Goal: Task Accomplishment & Management: Complete application form

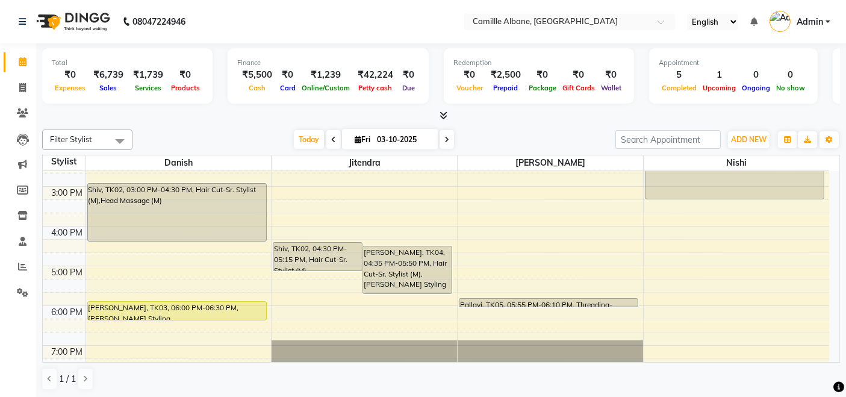
scroll to position [358, 0]
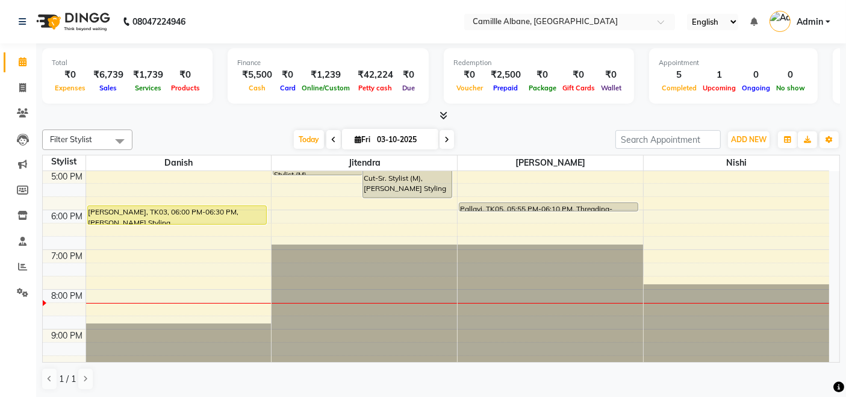
click at [447, 113] on icon at bounding box center [444, 115] width 8 height 9
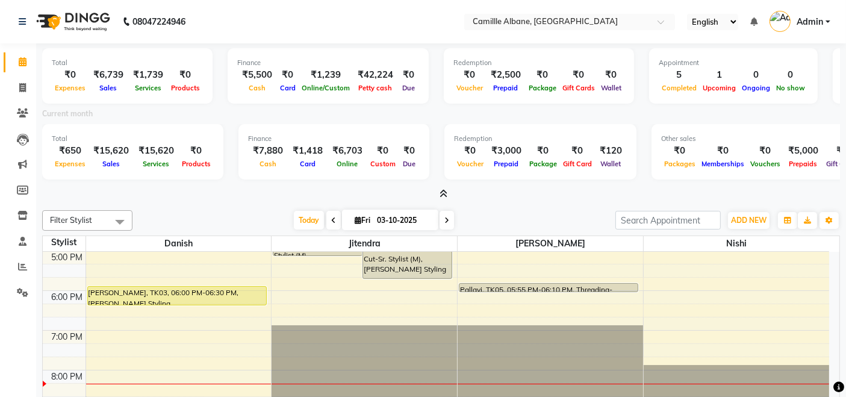
click at [443, 193] on icon at bounding box center [444, 193] width 8 height 9
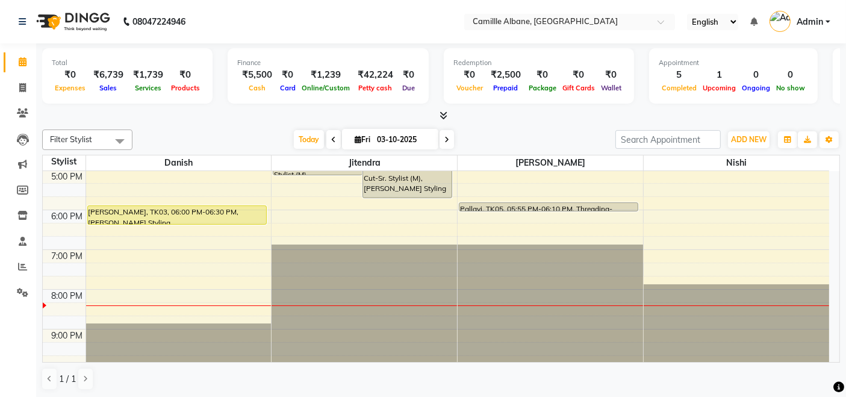
click at [500, 391] on div "Filter Stylist Select All Danish Jitendra Lalitha Nishi Today Fri 03-10-2025 To…" at bounding box center [441, 260] width 798 height 270
click at [536, 368] on div "1 / 1" at bounding box center [441, 378] width 798 height 23
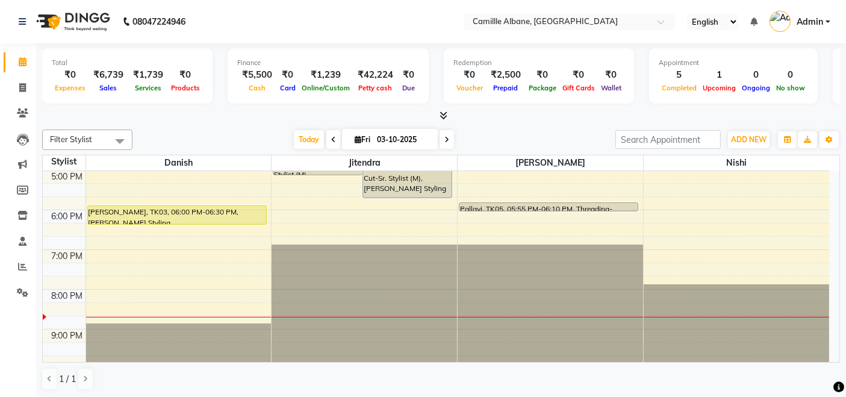
click at [444, 140] on icon at bounding box center [446, 139] width 5 height 7
type input "04-10-2025"
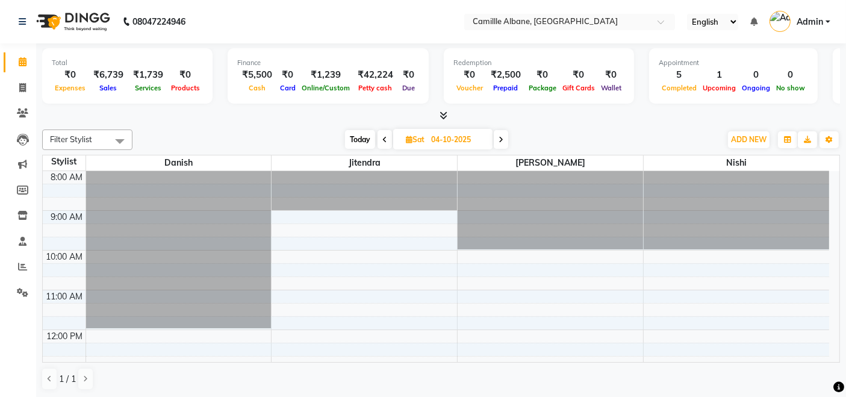
click at [95, 171] on div at bounding box center [178, 171] width 185 height 0
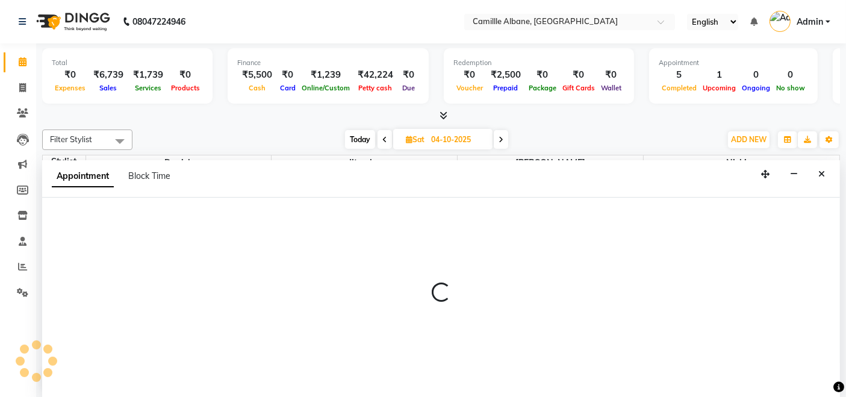
select select "57806"
select select "645"
select select "tentative"
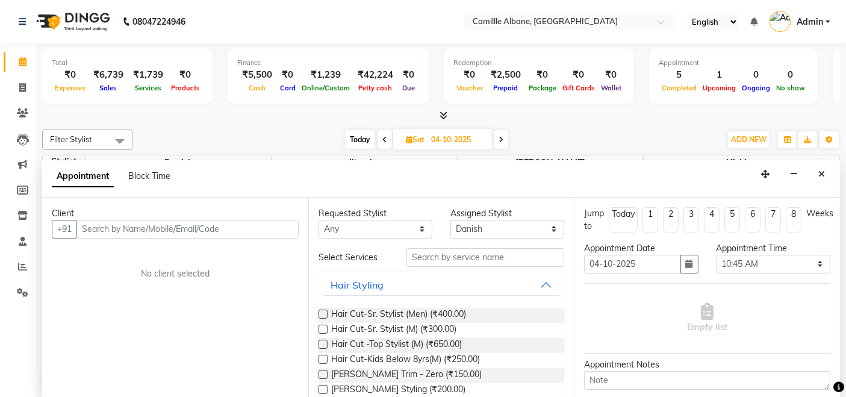
click at [121, 226] on input "text" at bounding box center [187, 229] width 222 height 19
type input "9686619121"
click at [260, 231] on span "Add Client" at bounding box center [273, 228] width 40 height 11
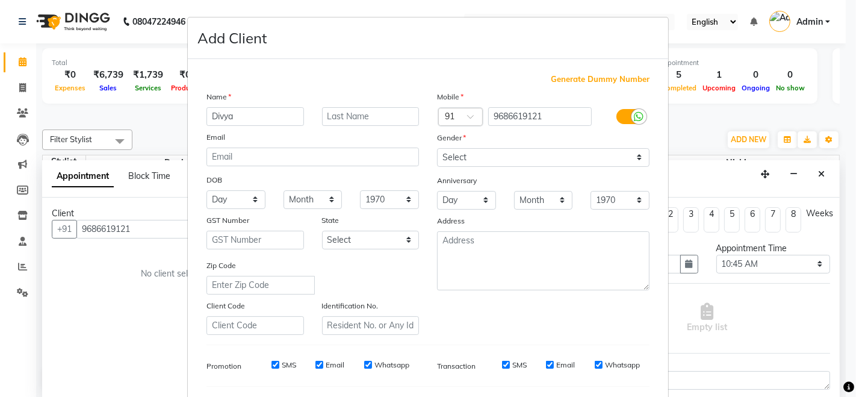
type input "Divya"
click at [499, 154] on select "Select Male Female Other Prefer Not To Say" at bounding box center [543, 157] width 213 height 19
select select "female"
click at [437, 148] on select "Select Male Female Other Prefer Not To Say" at bounding box center [543, 157] width 213 height 19
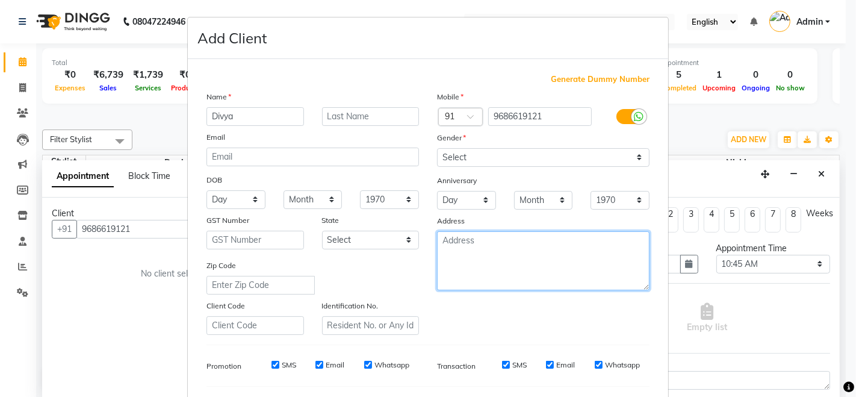
click at [494, 247] on textarea at bounding box center [543, 260] width 213 height 59
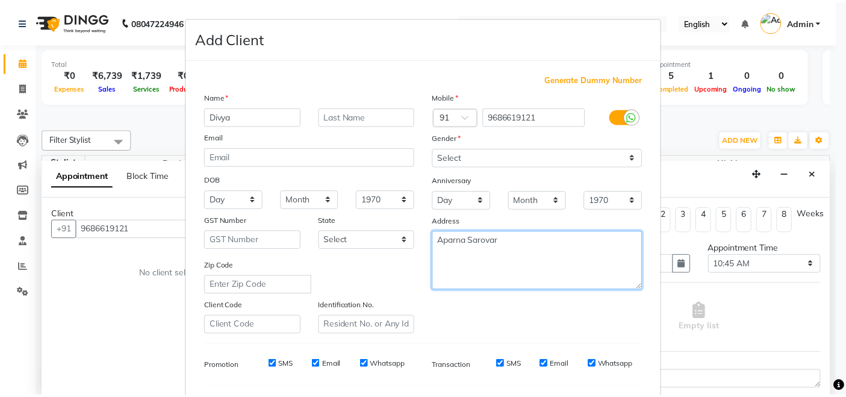
scroll to position [158, 0]
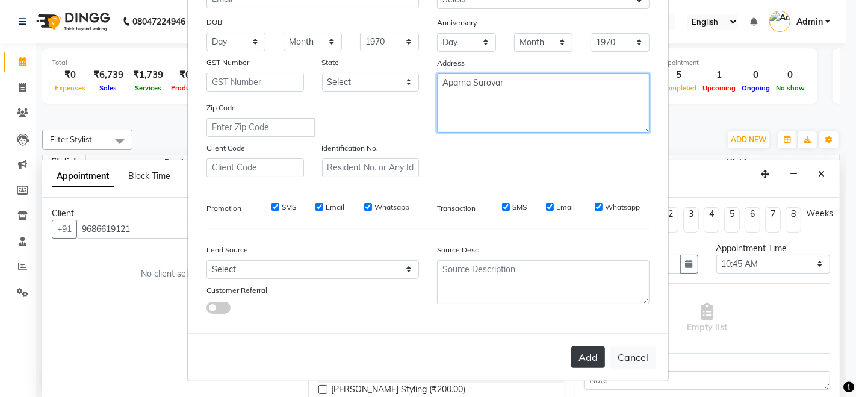
type textarea "Aparna Sarovar"
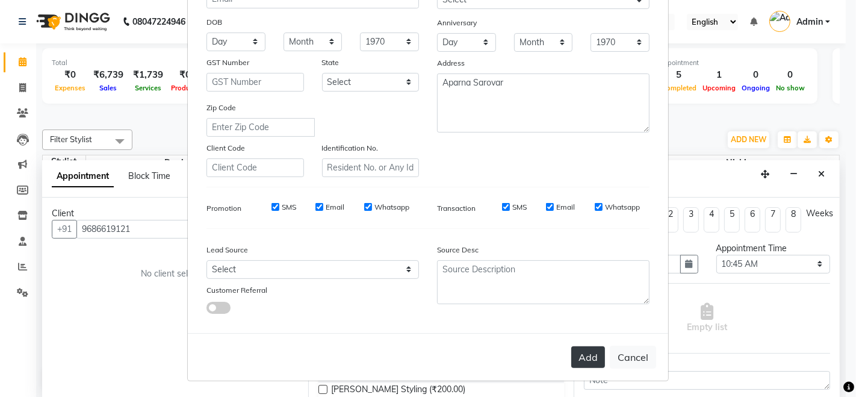
click at [583, 351] on button "Add" at bounding box center [588, 357] width 34 height 22
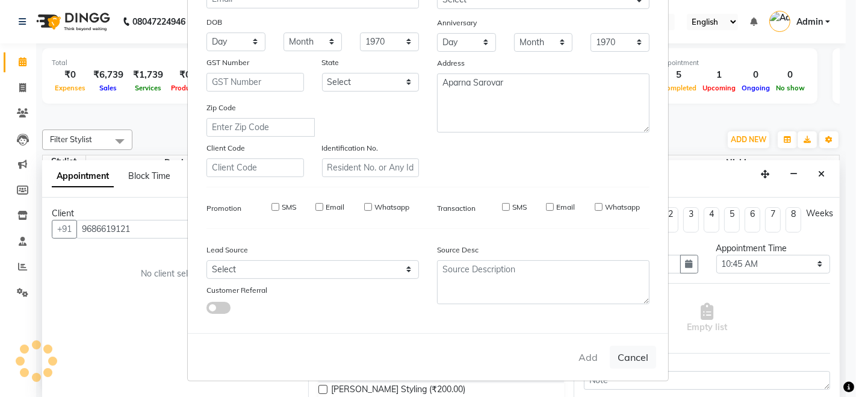
select select
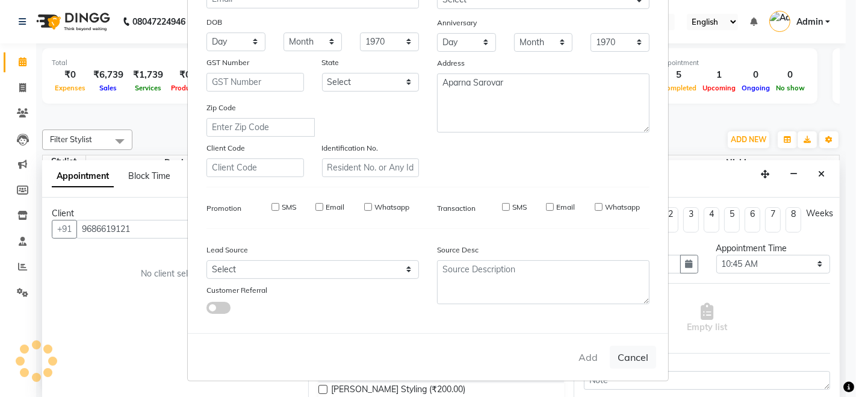
select select
checkbox input "false"
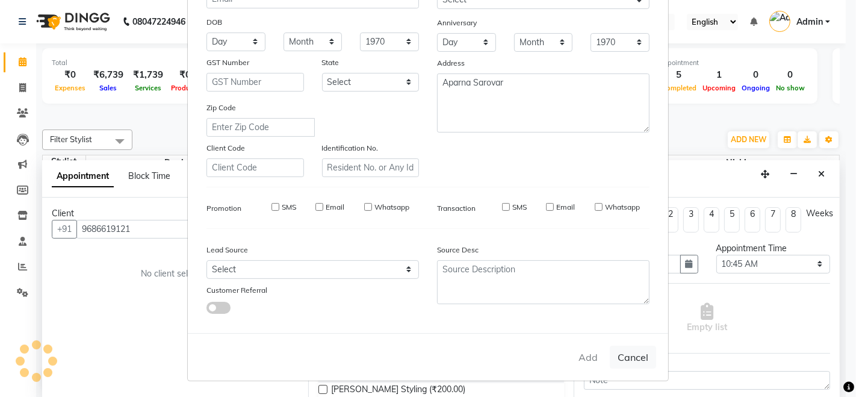
checkbox input "false"
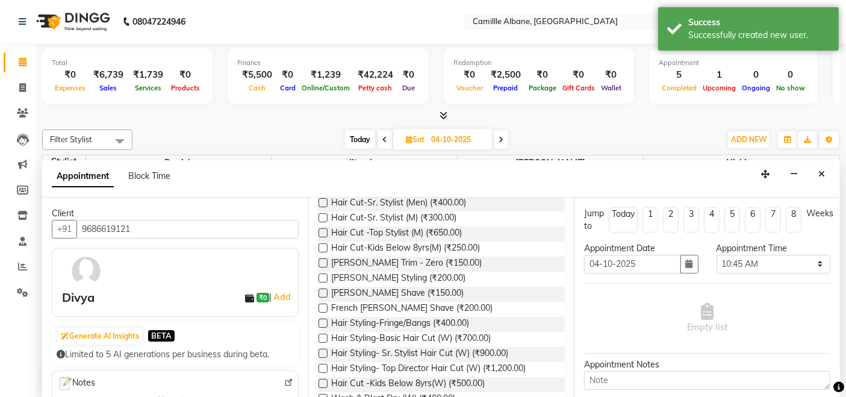
scroll to position [0, 0]
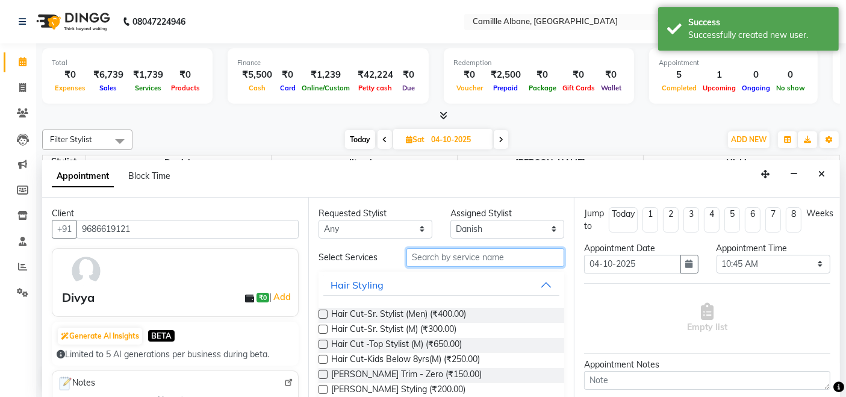
click at [461, 253] on input "text" at bounding box center [485, 257] width 158 height 19
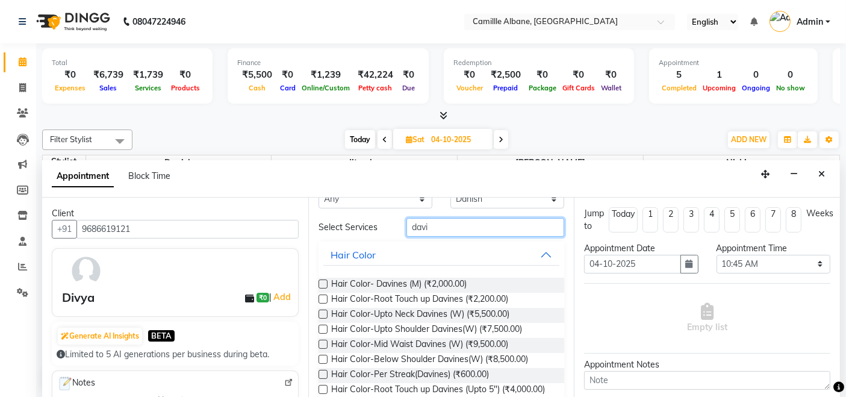
scroll to position [37, 0]
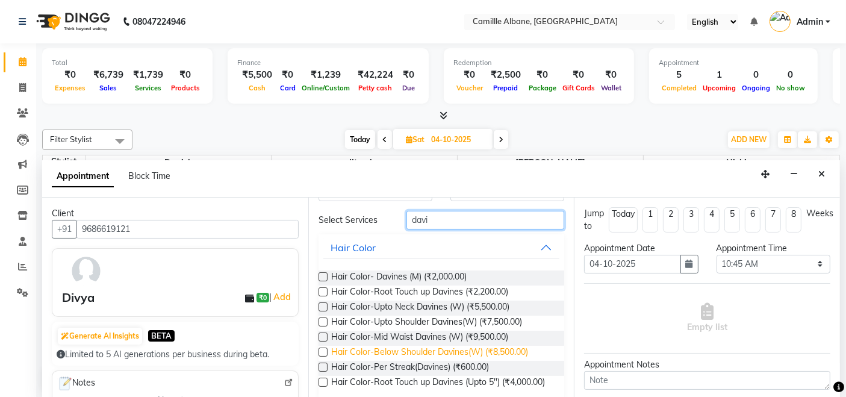
type input "davi"
click at [517, 347] on span "Hair Color-Below Shoulder Davines(W) (₹8,500.00)" at bounding box center [429, 353] width 197 height 15
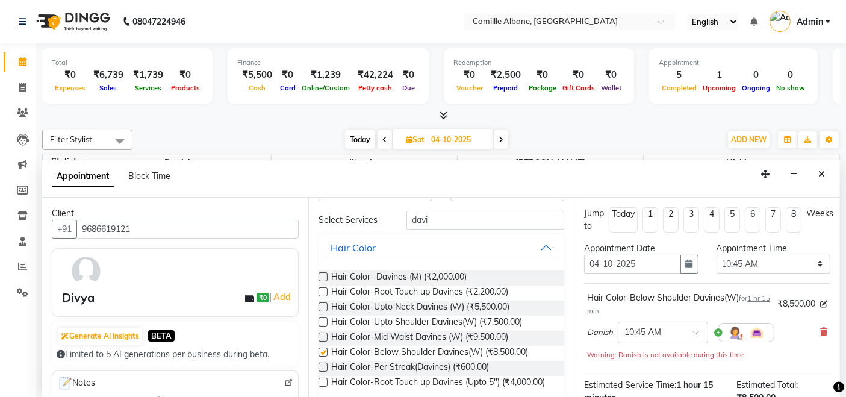
checkbox input "false"
click at [666, 329] on input "text" at bounding box center [650, 331] width 53 height 13
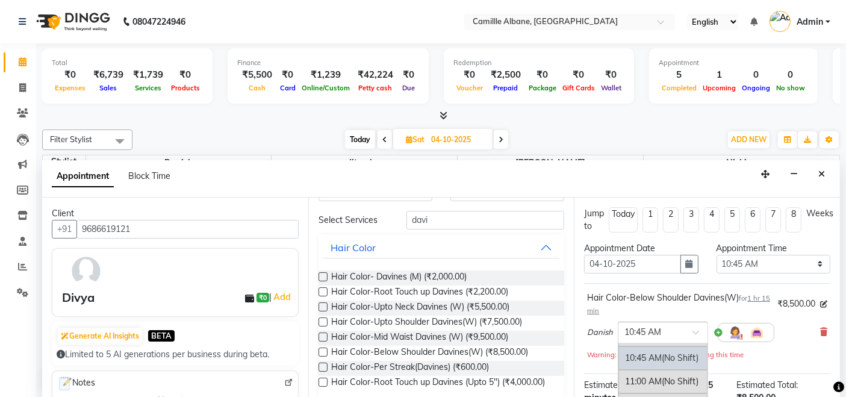
scroll to position [135, 0]
click at [674, 359] on span "(No Shift)" at bounding box center [680, 360] width 37 height 11
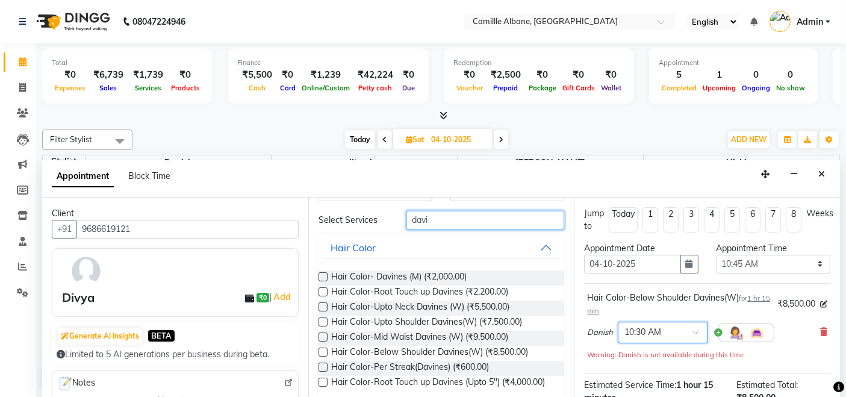
click at [444, 221] on input "davi" at bounding box center [485, 220] width 158 height 19
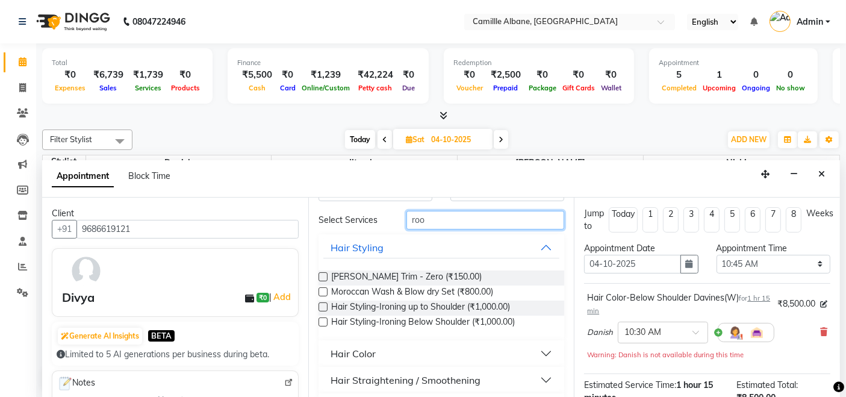
scroll to position [0, 0]
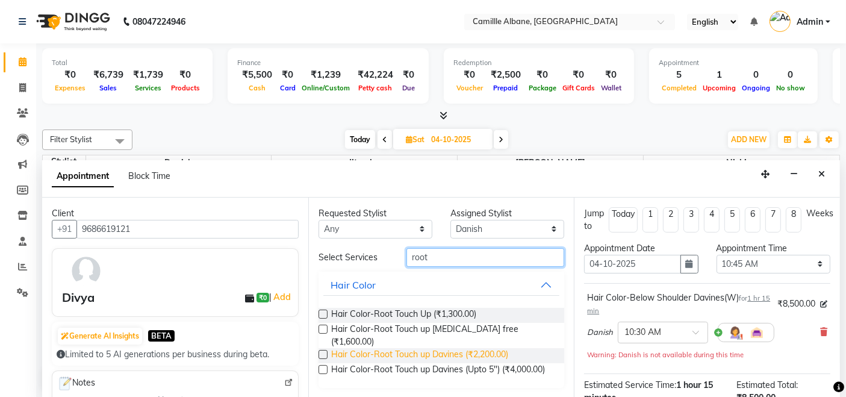
type input "root"
click at [499, 348] on span "Hair Color-Root Touch up Davines (₹2,200.00)" at bounding box center [419, 355] width 177 height 15
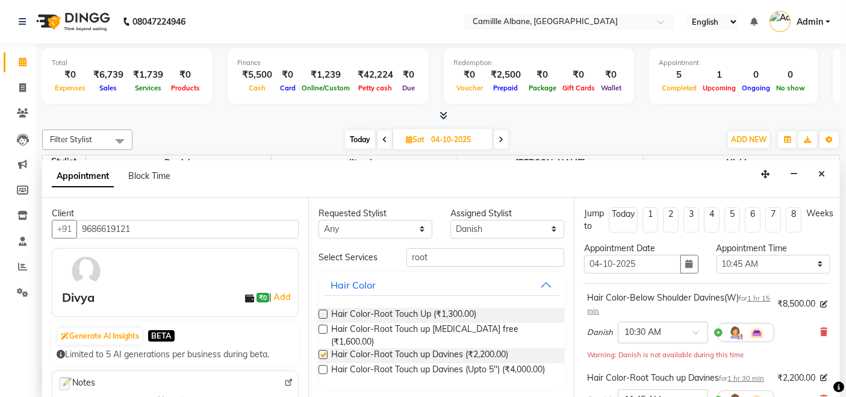
checkbox input "false"
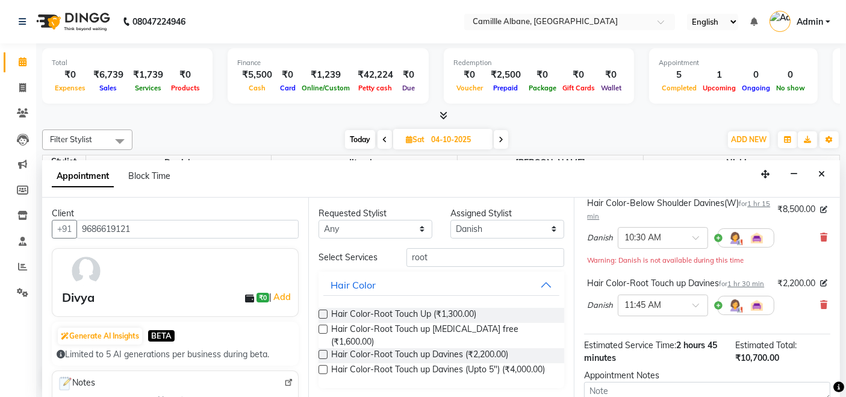
scroll to position [220, 0]
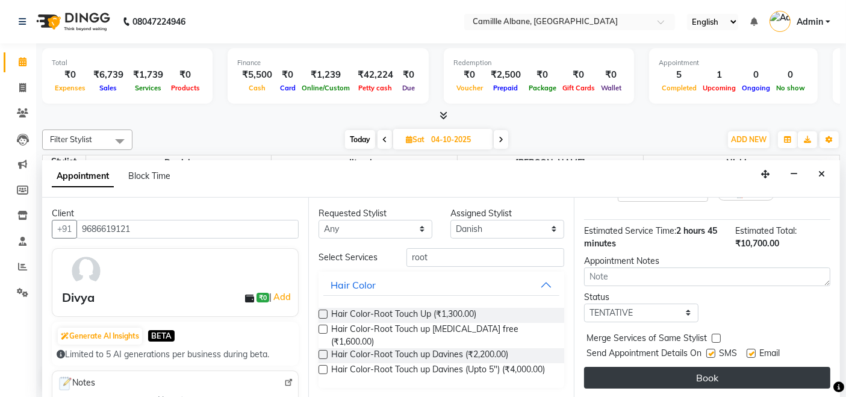
click at [688, 372] on button "Book" at bounding box center [707, 378] width 246 height 22
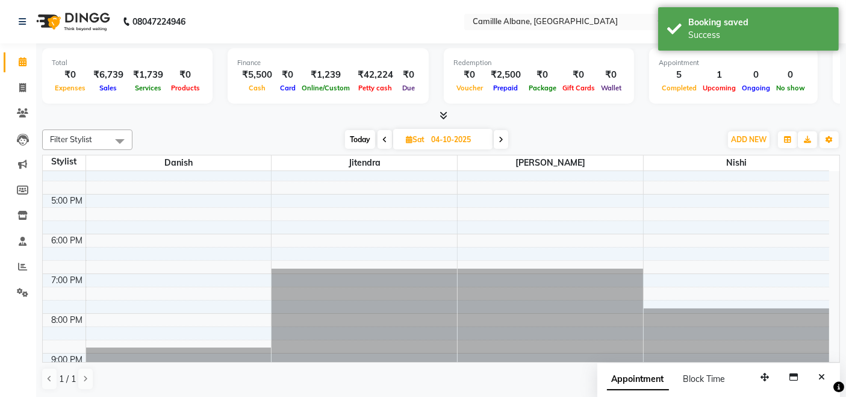
scroll to position [111, 0]
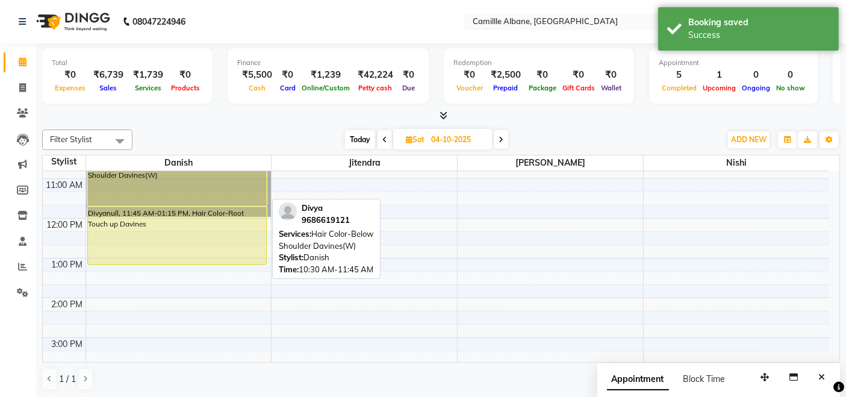
click at [186, 190] on div "Divyanull, 10:30 AM-11:45 AM, Hair Color-Below Shoulder Davines(W)" at bounding box center [177, 181] width 178 height 47
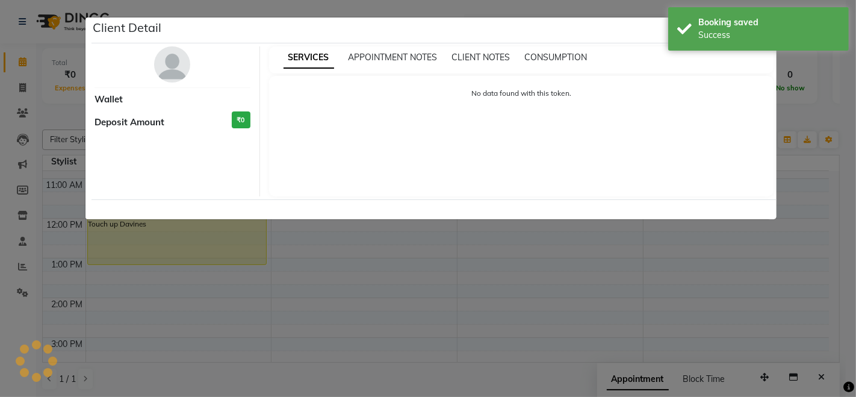
select select "7"
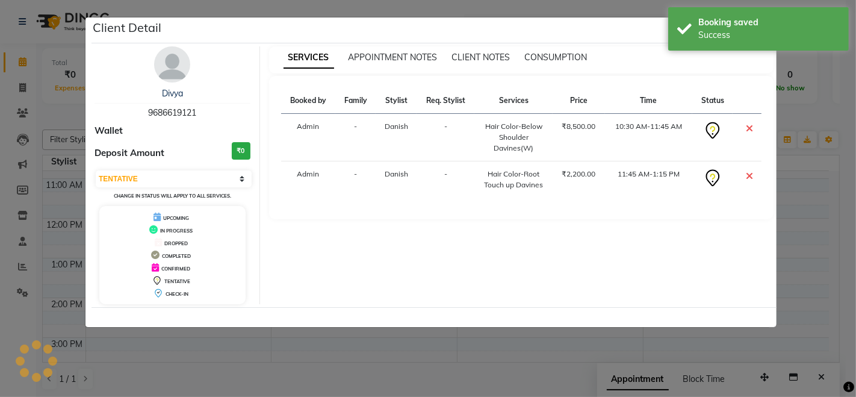
click at [695, 343] on ngb-modal-window "Client Detail Divya 9686619121 Wallet Deposit Amount ₹0 Select CONFIRMED TENTAT…" at bounding box center [428, 198] width 856 height 397
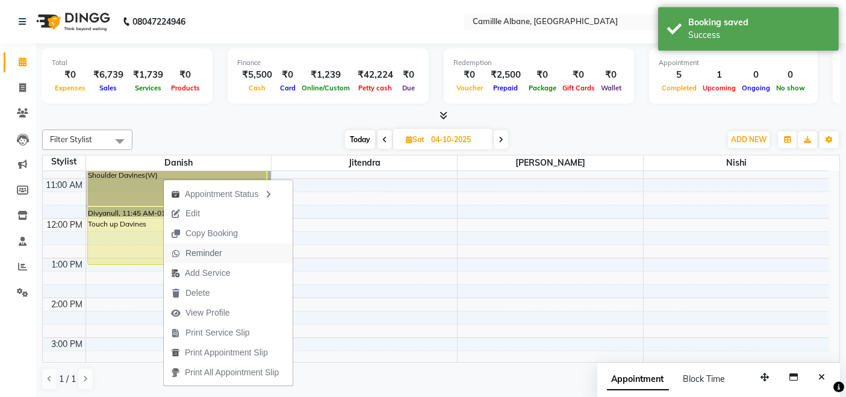
click at [212, 250] on span "Reminder" at bounding box center [203, 253] width 37 height 13
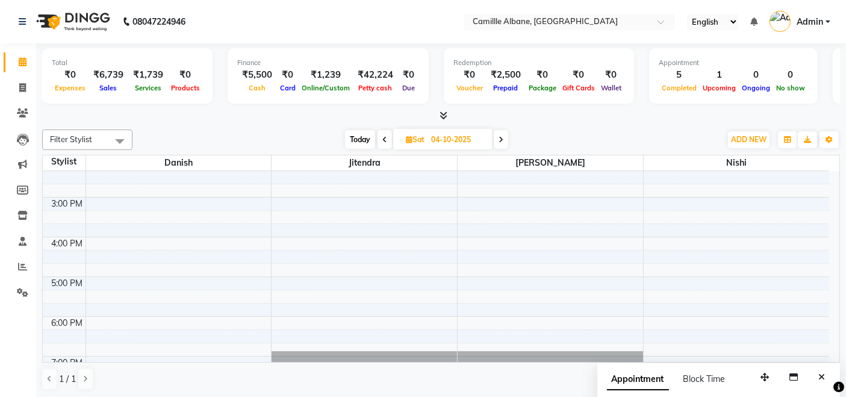
scroll to position [358, 0]
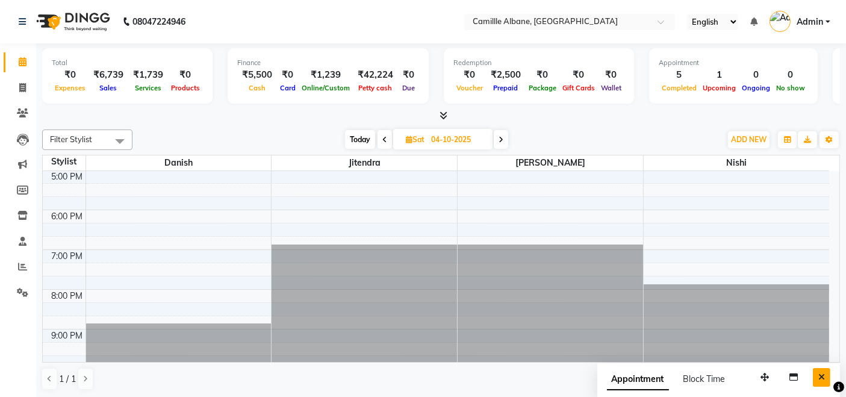
click at [821, 374] on icon "Close" at bounding box center [821, 377] width 7 height 8
click at [22, 63] on icon at bounding box center [23, 61] width 8 height 9
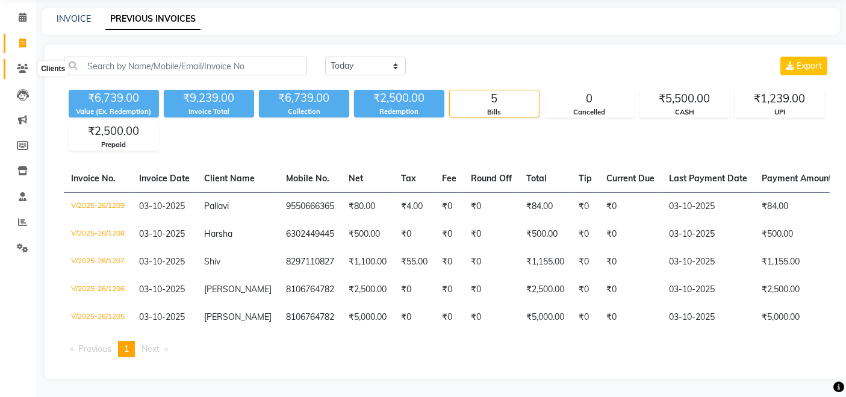
click at [17, 65] on span at bounding box center [22, 69] width 21 height 14
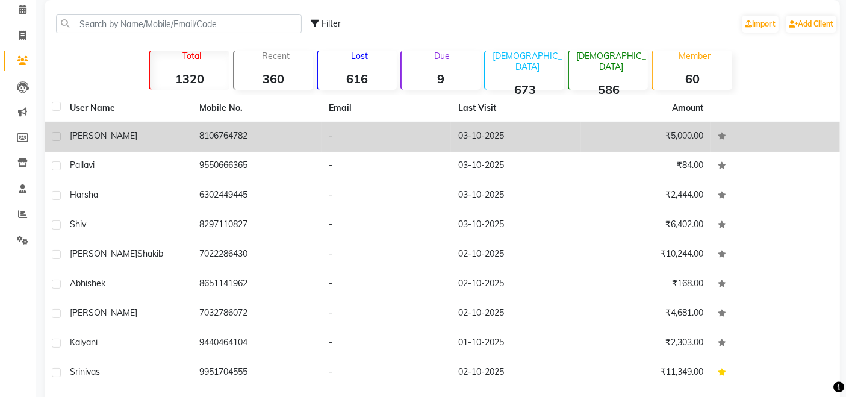
click at [136, 135] on div "[PERSON_NAME]" at bounding box center [127, 135] width 115 height 13
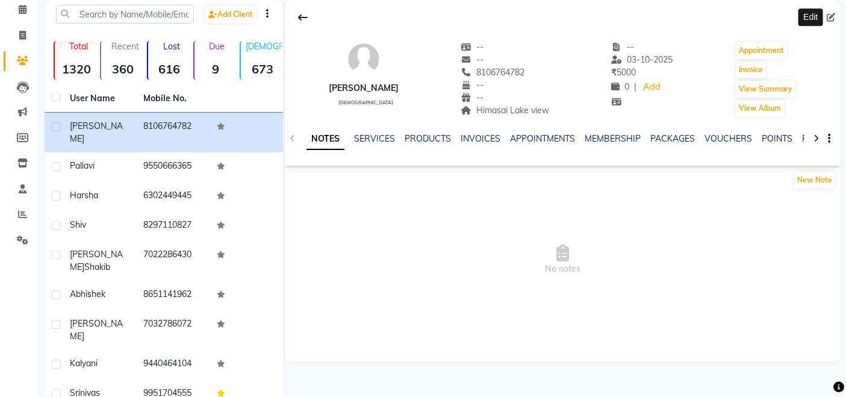
click at [833, 18] on icon at bounding box center [831, 17] width 8 height 8
select select "[DEMOGRAPHIC_DATA]"
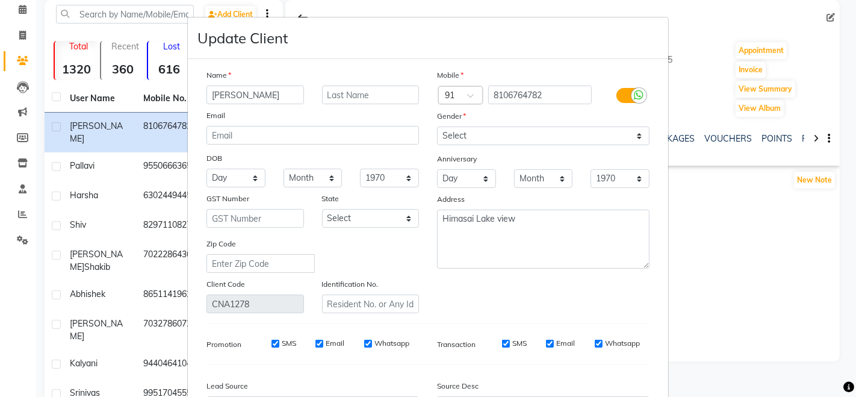
click at [207, 97] on input "[PERSON_NAME]" at bounding box center [256, 95] width 98 height 19
type input "[PERSON_NAME]"
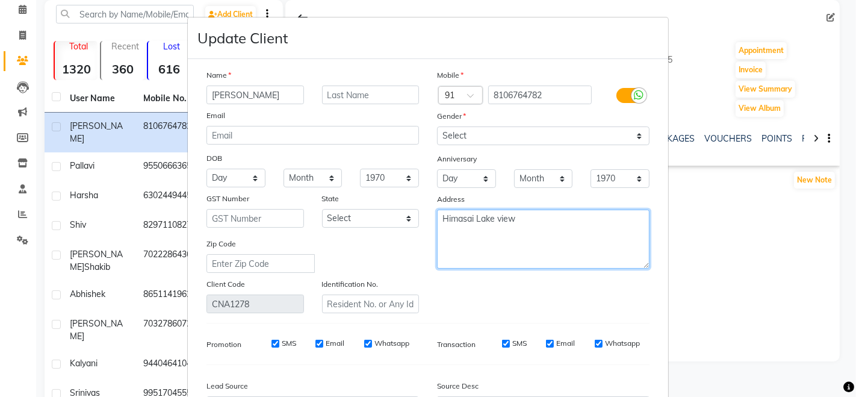
click at [588, 264] on textarea "Himasai Lake view" at bounding box center [543, 239] width 213 height 59
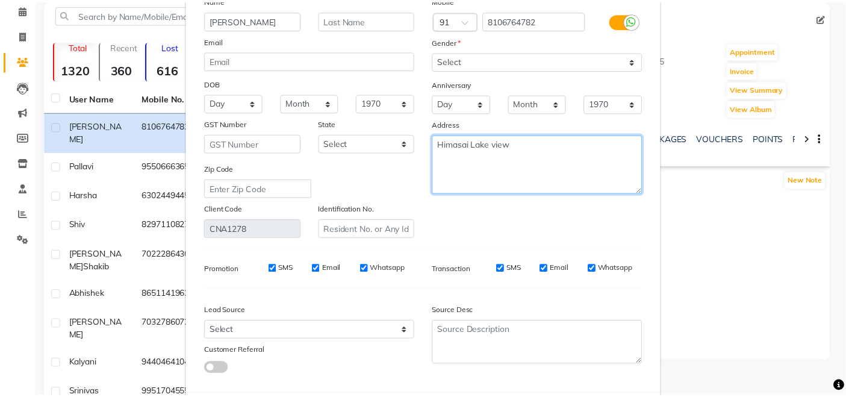
scroll to position [137, 0]
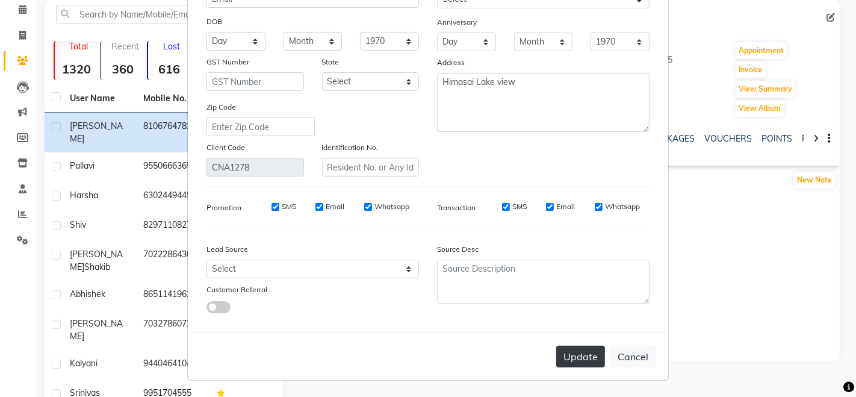
click at [597, 356] on button "Update" at bounding box center [580, 357] width 49 height 22
select select
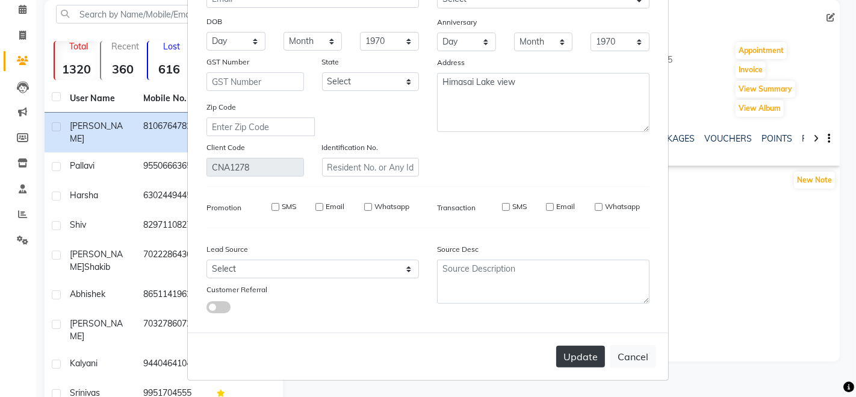
select select
checkbox input "false"
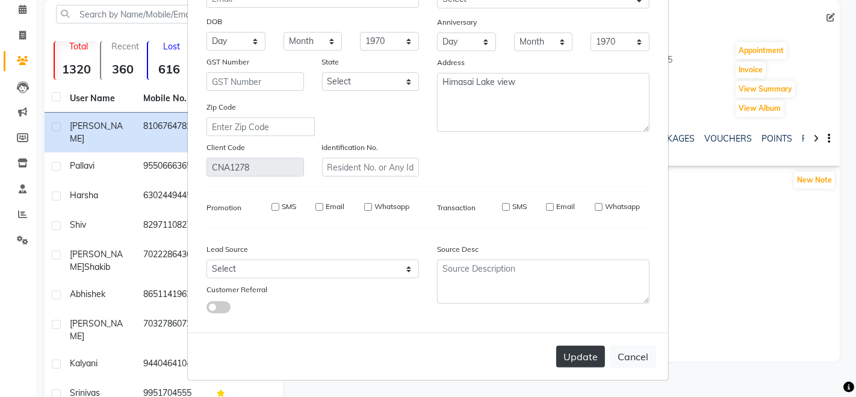
checkbox input "false"
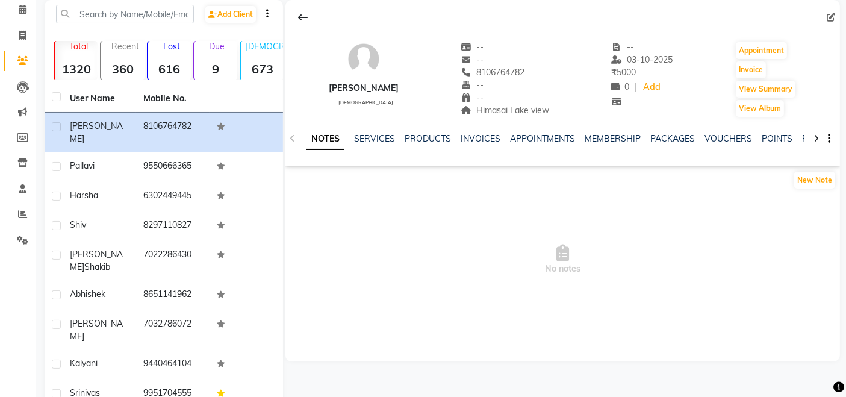
click at [543, 239] on span "No notes" at bounding box center [562, 259] width 555 height 120
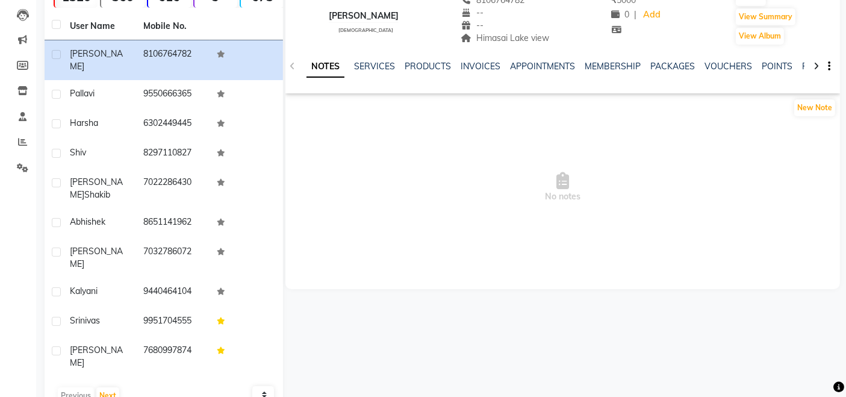
scroll to position [13, 0]
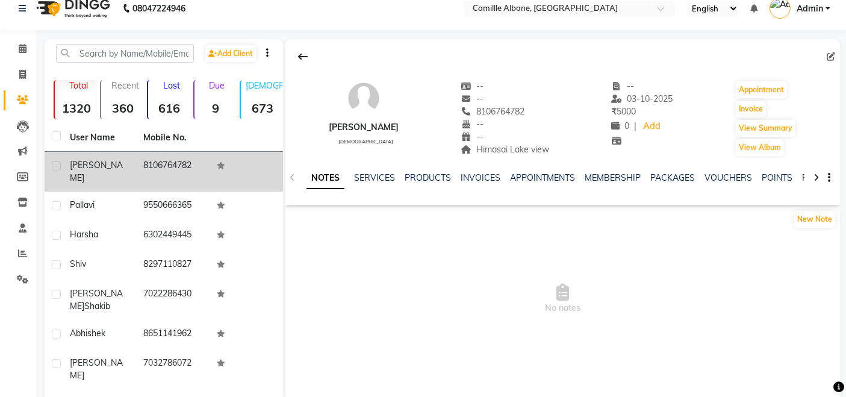
click at [178, 162] on td "8106764782" at bounding box center [172, 172] width 73 height 40
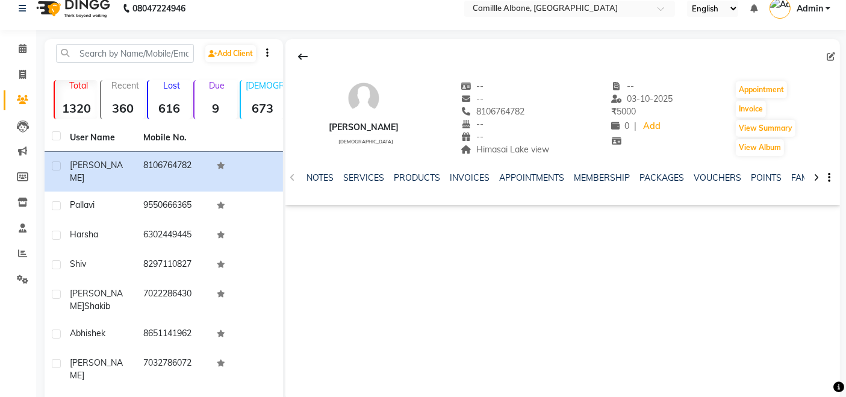
click at [291, 178] on div "NOTES SERVICES PRODUCTS INVOICES APPOINTMENTS MEMBERSHIP PACKAGES VOUCHERS POIN…" at bounding box center [562, 178] width 555 height 42
click at [24, 78] on icon at bounding box center [22, 74] width 7 height 9
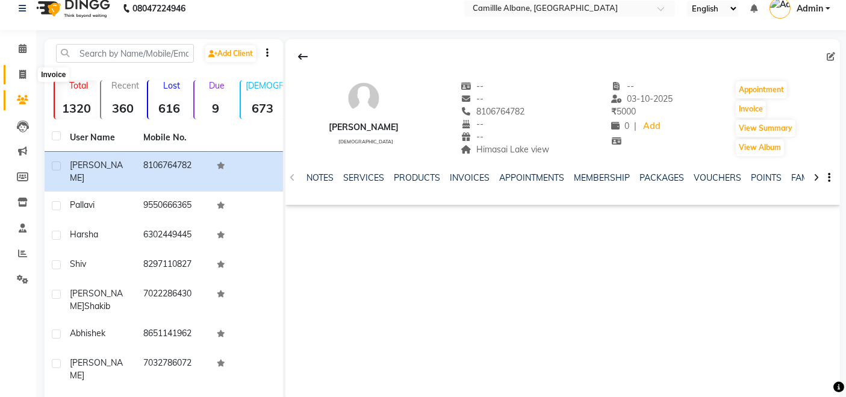
select select "7025"
select select "service"
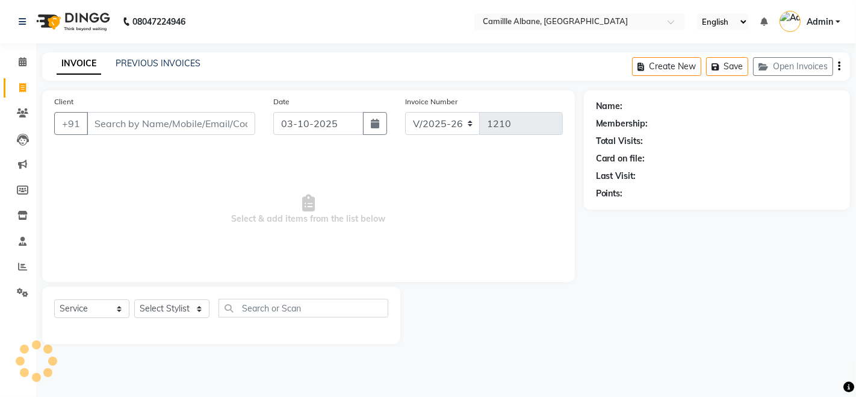
click at [167, 122] on input "Client" at bounding box center [171, 123] width 169 height 23
click at [190, 310] on select "Select Stylist Admin Danish Dr, [PERSON_NAME] K T [PERSON_NAME] [PERSON_NAME]" at bounding box center [171, 308] width 75 height 19
select select "57806"
click at [134, 299] on select "Select Stylist Admin Danish Dr, [PERSON_NAME] K T [PERSON_NAME] [PERSON_NAME]" at bounding box center [171, 308] width 75 height 19
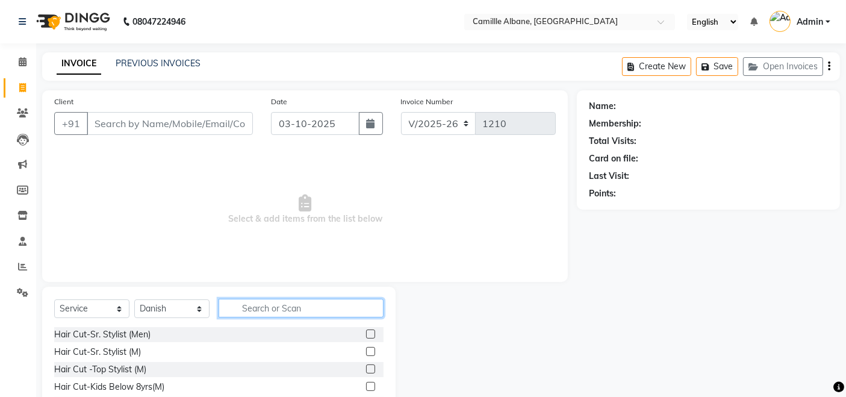
click at [267, 311] on input "text" at bounding box center [301, 308] width 165 height 19
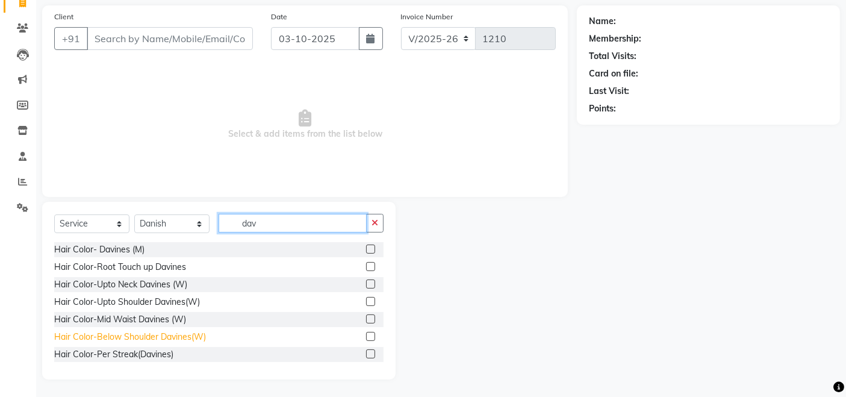
type input "dav"
click at [194, 332] on div "Hair Color-Below Shoulder Davines(W)" at bounding box center [130, 337] width 152 height 13
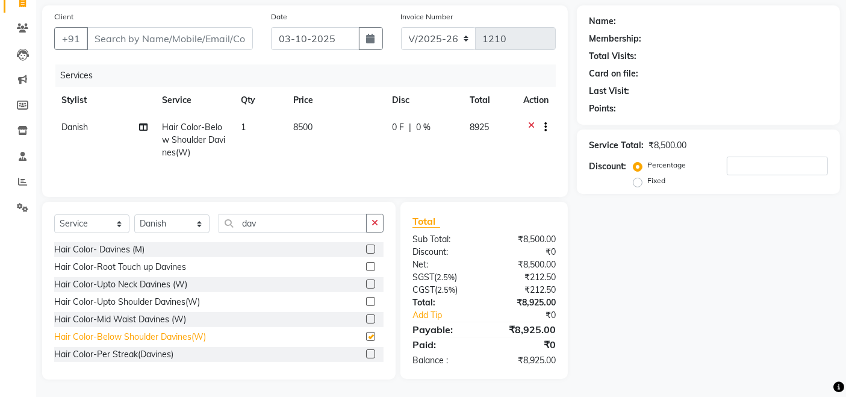
checkbox input "false"
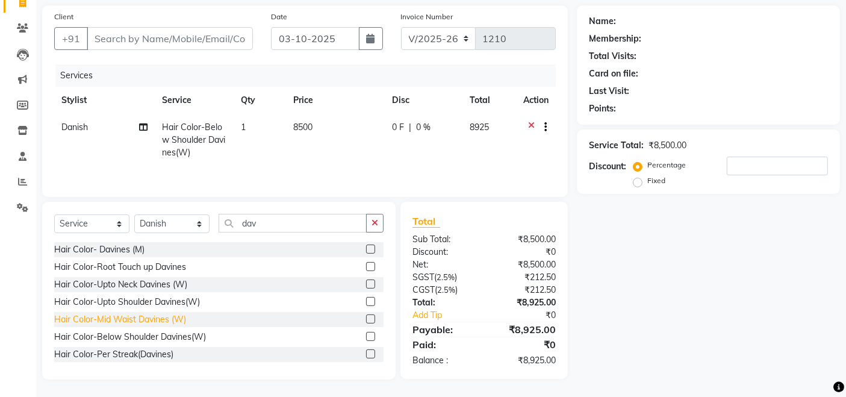
click at [153, 322] on div "Hair Color-Mid Waist Davines (W)" at bounding box center [120, 319] width 132 height 13
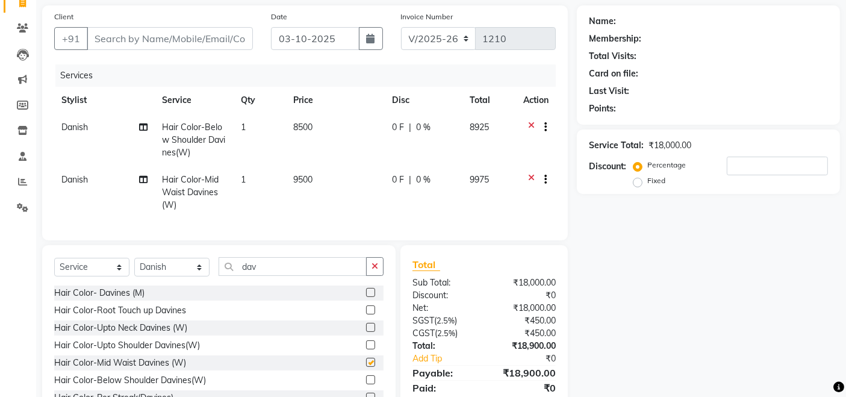
checkbox input "false"
click at [533, 125] on icon at bounding box center [531, 128] width 7 height 15
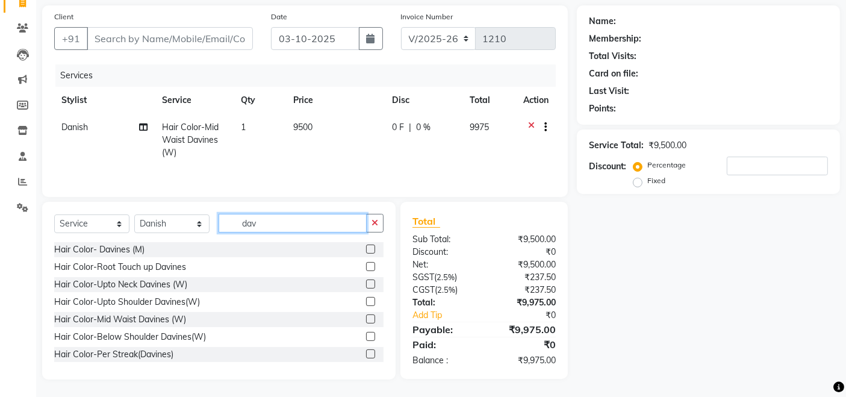
click at [261, 223] on input "dav" at bounding box center [293, 223] width 148 height 19
type input "dav"
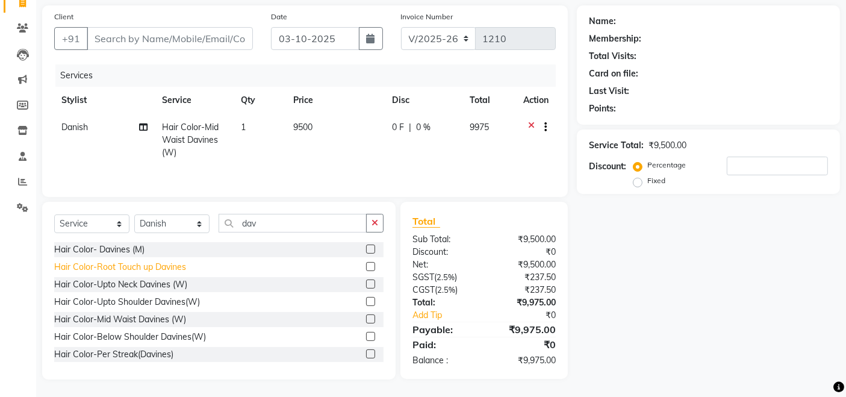
click at [182, 269] on div "Hair Color-Root Touch up Davines" at bounding box center [120, 267] width 132 height 13
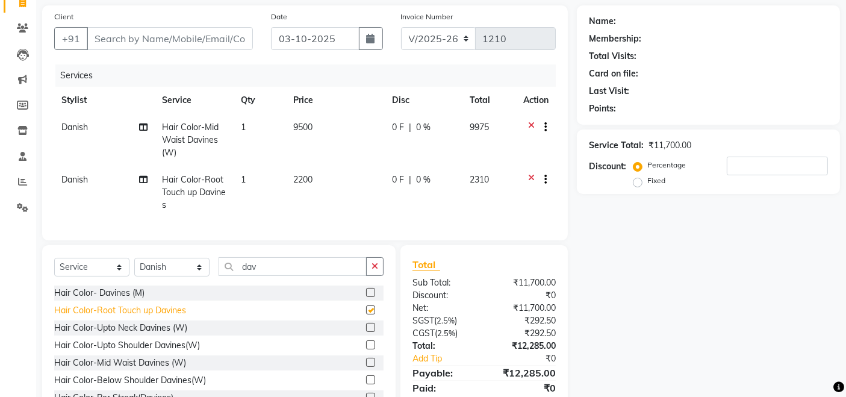
checkbox input "false"
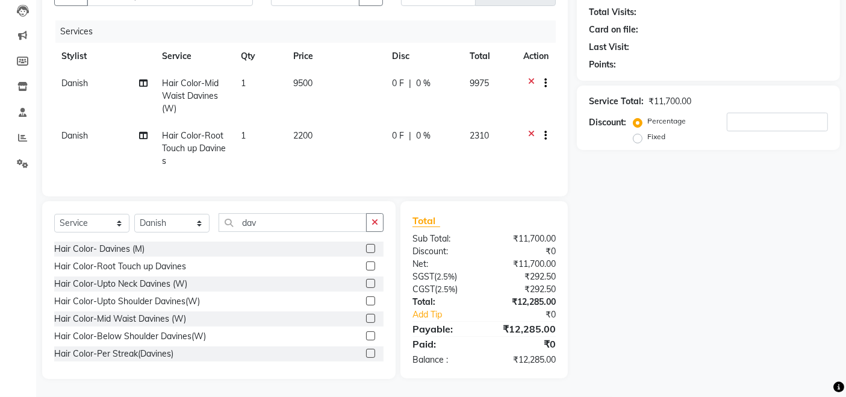
scroll to position [0, 8]
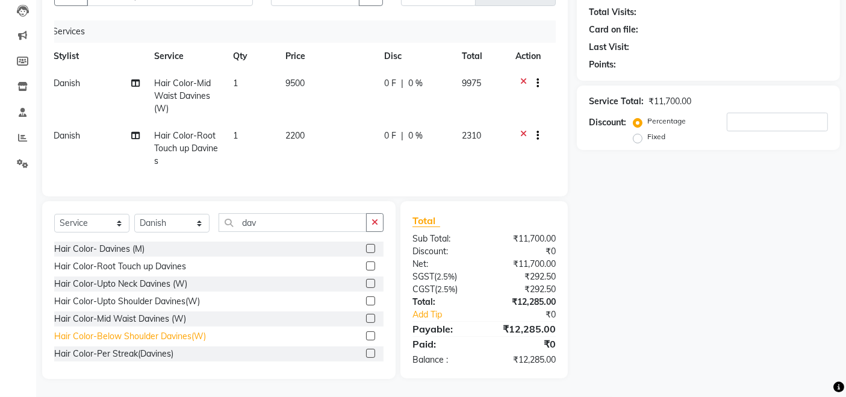
click at [193, 334] on div "Hair Color-Below Shoulder Davines(W)" at bounding box center [130, 336] width 152 height 13
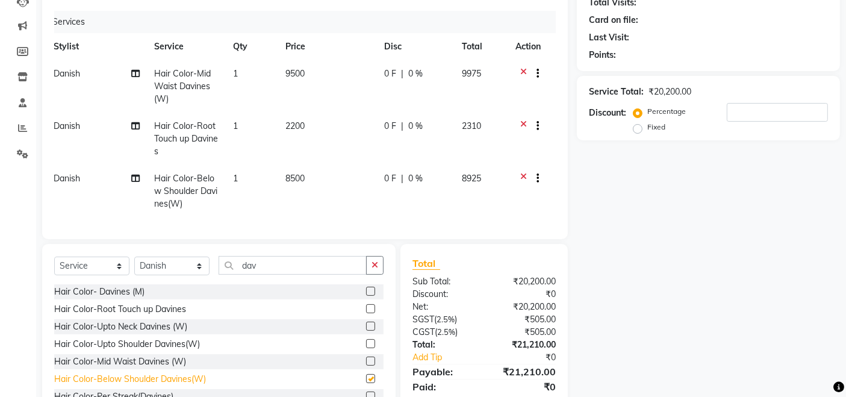
checkbox input "false"
click at [521, 72] on icon at bounding box center [523, 74] width 7 height 15
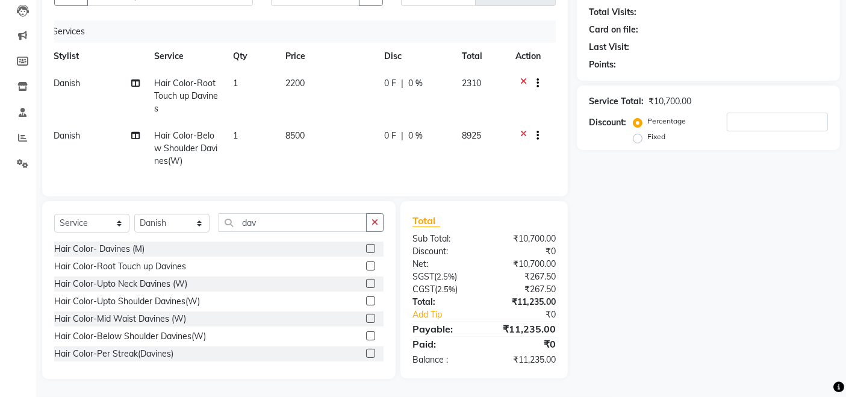
click at [717, 131] on div "Percentage Fixed" at bounding box center [681, 129] width 90 height 31
click at [744, 113] on input "number" at bounding box center [777, 122] width 101 height 19
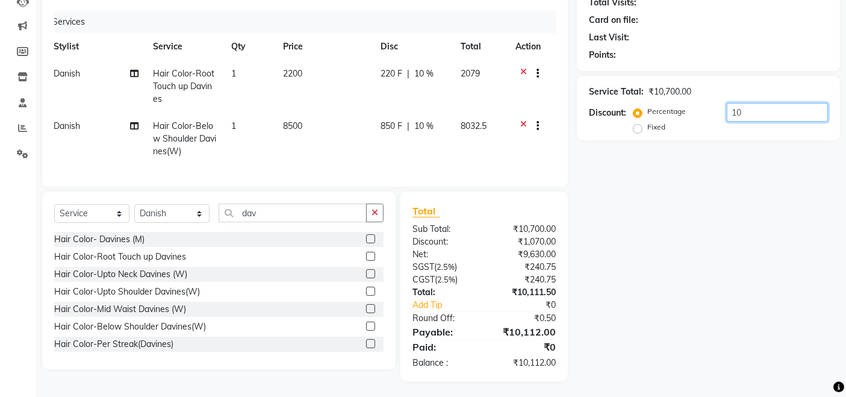
type input "10"
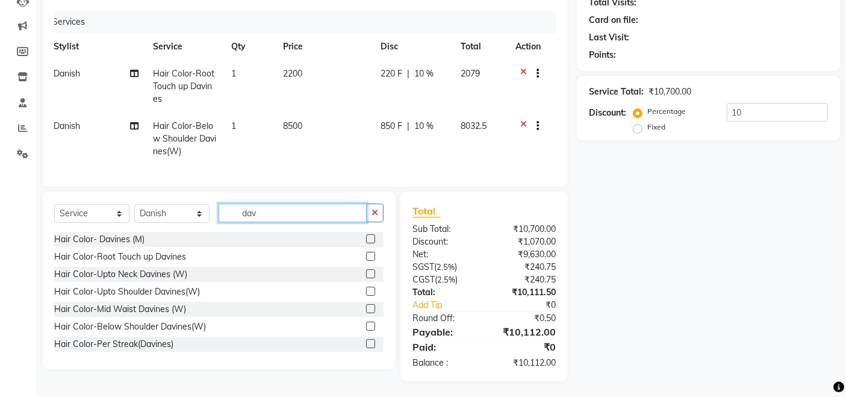
click at [266, 222] on input "dav" at bounding box center [293, 213] width 148 height 19
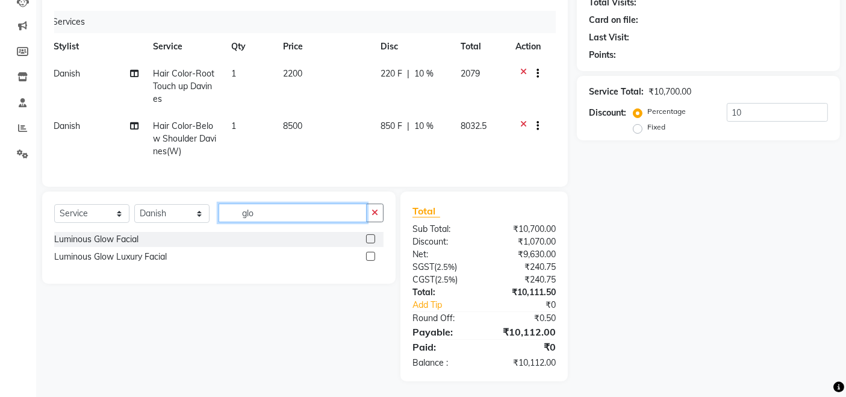
click at [273, 222] on input "glo" at bounding box center [293, 213] width 148 height 19
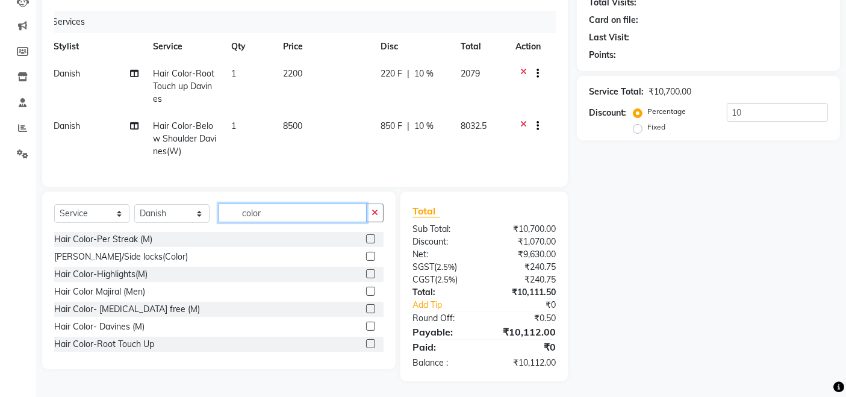
scroll to position [111, 0]
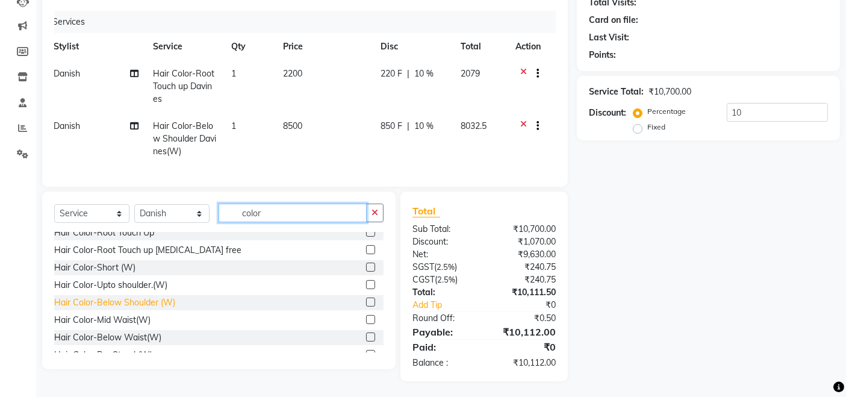
type input "color"
click at [169, 309] on div "Hair Color-Below Shoulder (W)" at bounding box center [114, 302] width 121 height 13
checkbox input "false"
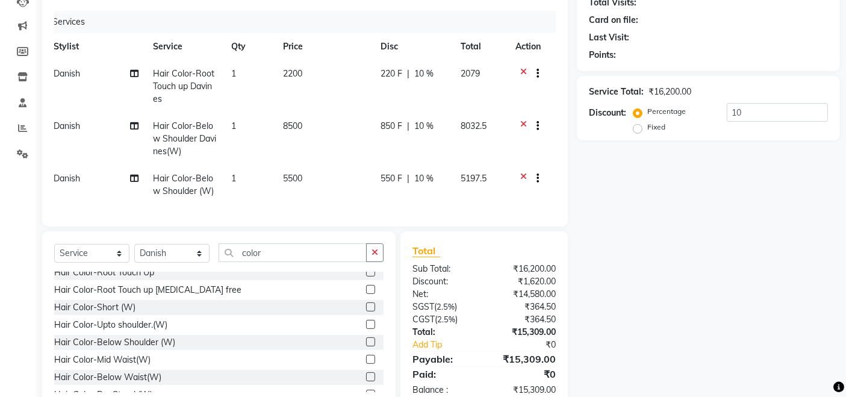
scroll to position [0, 8]
click at [520, 175] on icon at bounding box center [523, 179] width 7 height 15
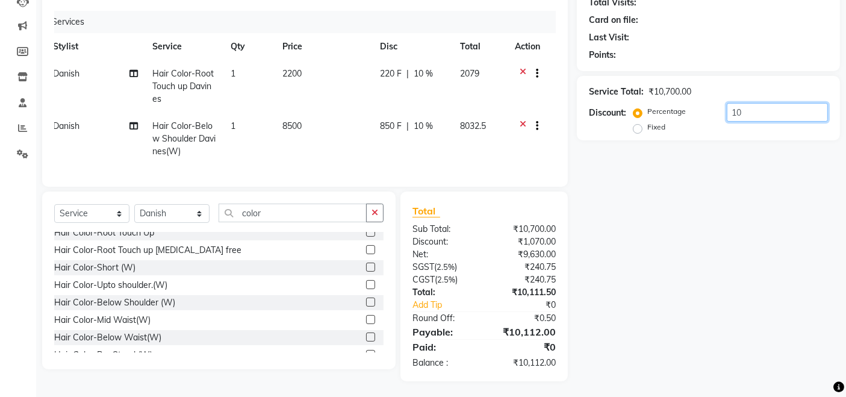
click at [744, 107] on input "10" at bounding box center [777, 112] width 101 height 19
type input "15"
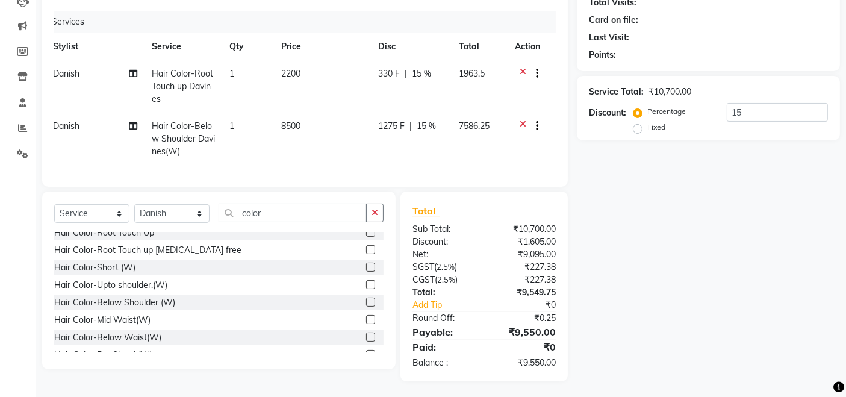
click at [745, 244] on div "Name: Membership: Total Visits: Card on file: Last Visit: Points: Service Total…" at bounding box center [713, 166] width 272 height 429
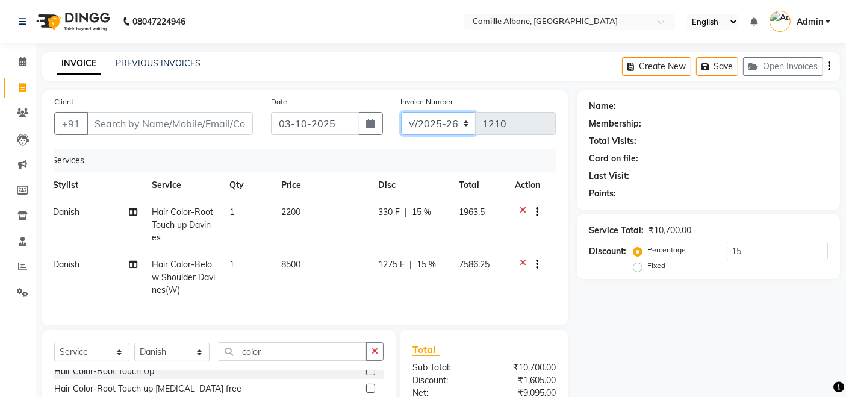
click at [452, 119] on select "INV/2025 V/2025-26" at bounding box center [438, 123] width 75 height 23
select select "7061"
click at [401, 112] on select "INV/2025 V/2025-26" at bounding box center [438, 123] width 75 height 23
type input "0371"
click at [830, 66] on div "Create New Save Open Invoices" at bounding box center [731, 66] width 218 height 28
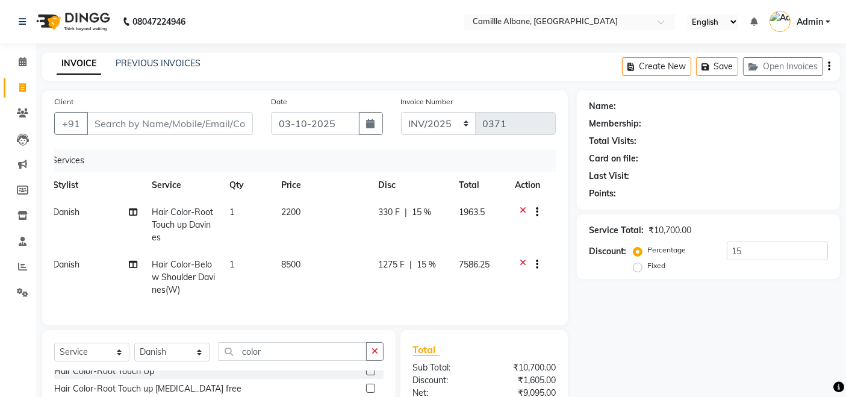
click at [829, 67] on icon "button" at bounding box center [829, 66] width 2 height 1
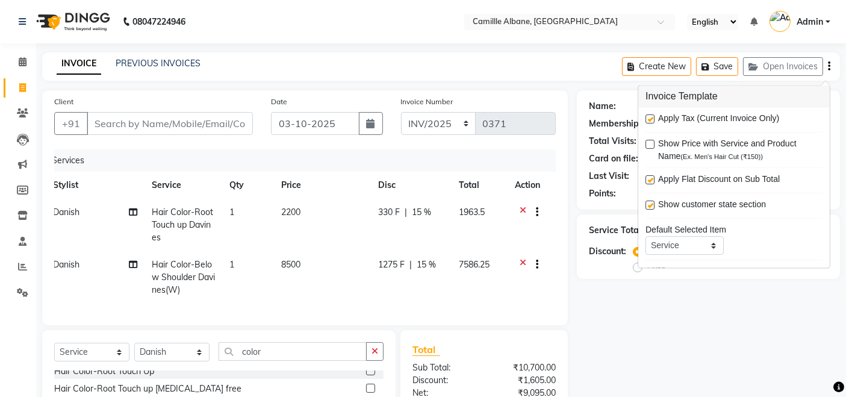
click at [650, 119] on label at bounding box center [649, 119] width 9 height 9
click at [650, 119] on input "checkbox" at bounding box center [649, 120] width 8 height 8
checkbox input "false"
click at [660, 305] on div "Name: Membership: Total Visits: Card on file: Last Visit: Points: Service Total…" at bounding box center [713, 298] width 272 height 417
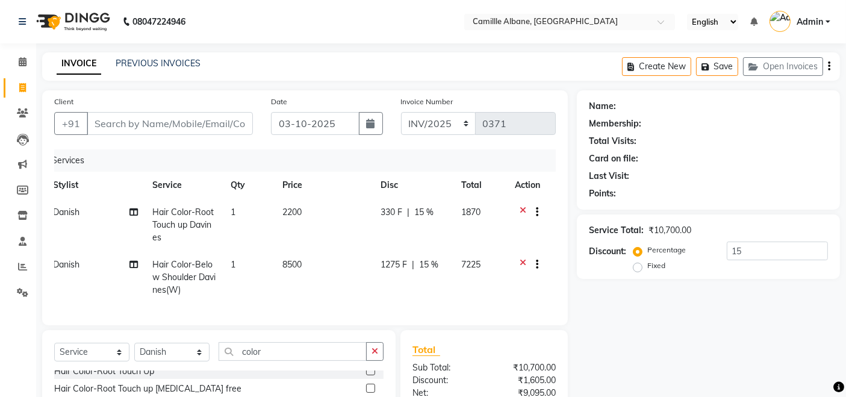
scroll to position [138, 0]
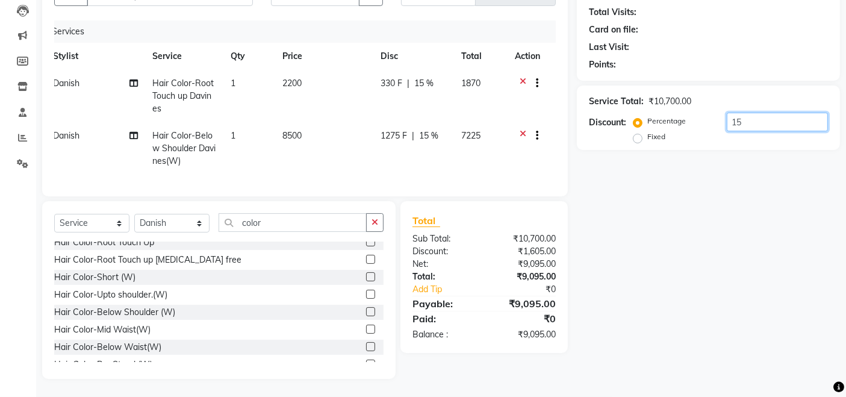
click at [793, 113] on input "15" at bounding box center [777, 122] width 101 height 19
type input "10"
click at [623, 286] on div "Name: Membership: Total Visits: Card on file: Last Visit: Points: Service Total…" at bounding box center [713, 169] width 272 height 417
click at [759, 113] on input "10" at bounding box center [777, 122] width 101 height 19
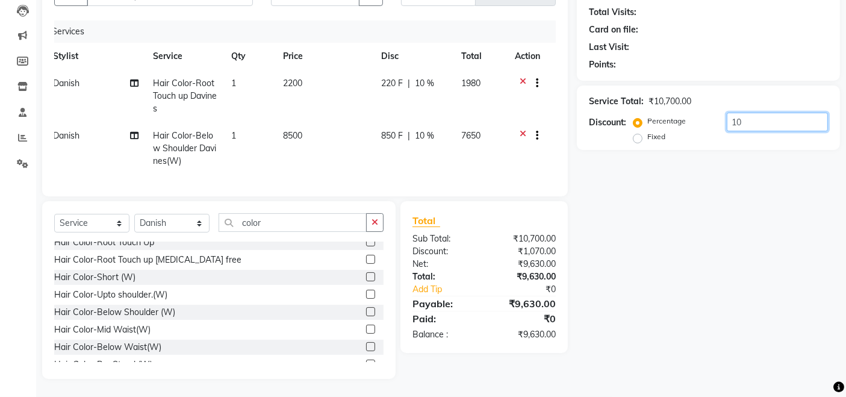
click at [759, 113] on input "10" at bounding box center [777, 122] width 101 height 19
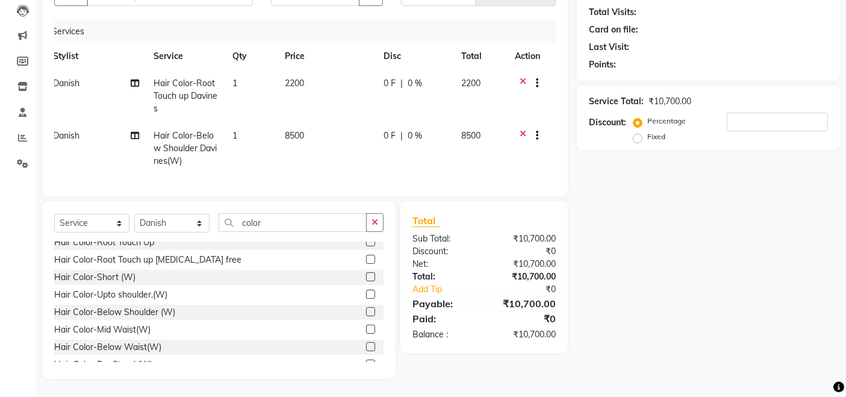
click at [767, 244] on div "Name: Membership: Total Visits: Card on file: Last Visit: Points: Service Total…" at bounding box center [713, 169] width 272 height 417
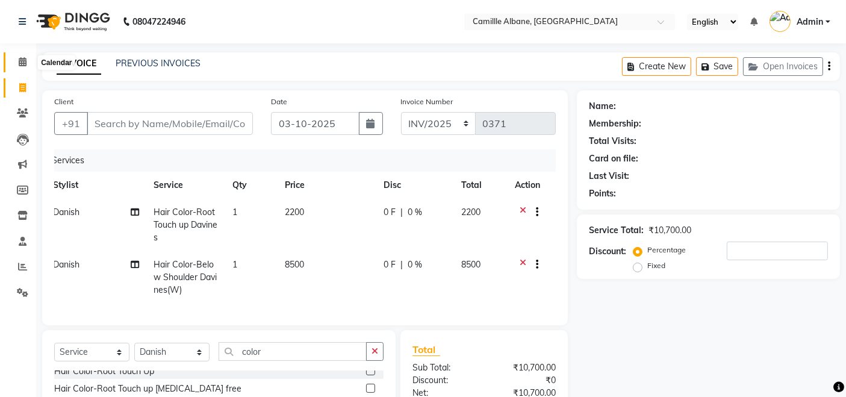
click at [17, 58] on span at bounding box center [22, 62] width 21 height 14
